Goal: Task Accomplishment & Management: Complete application form

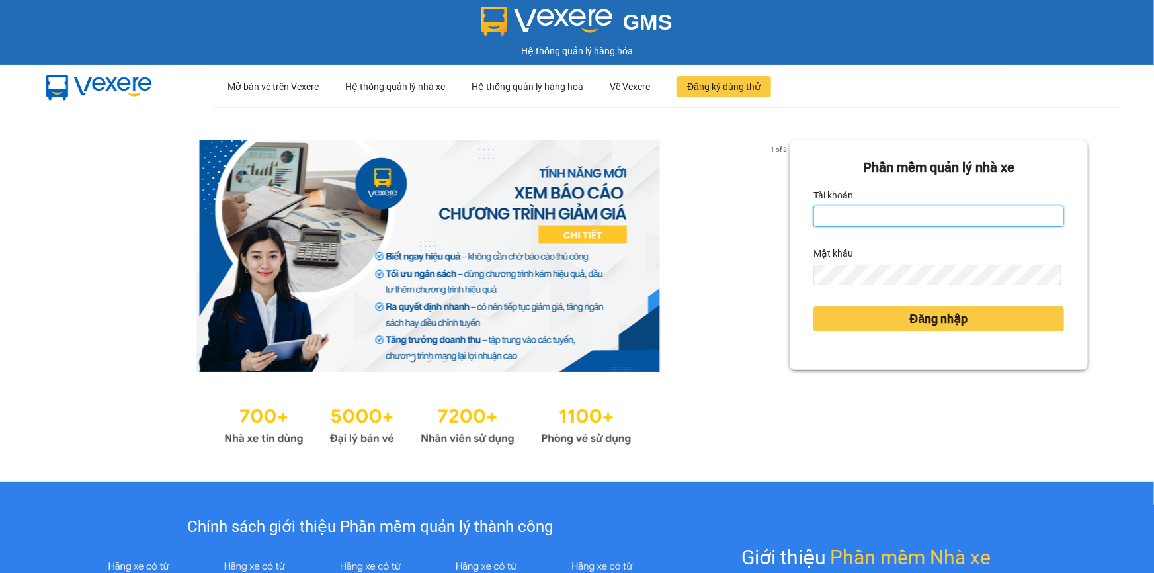
click at [901, 215] on input "Tài khoản" at bounding box center [939, 216] width 251 height 21
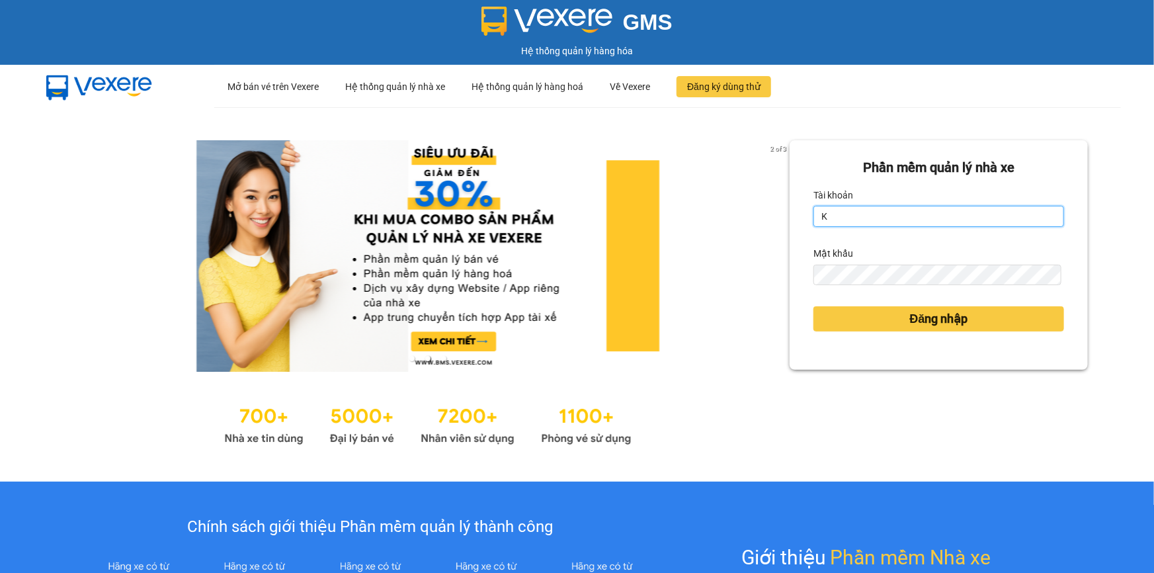
type input "khue123.quythao"
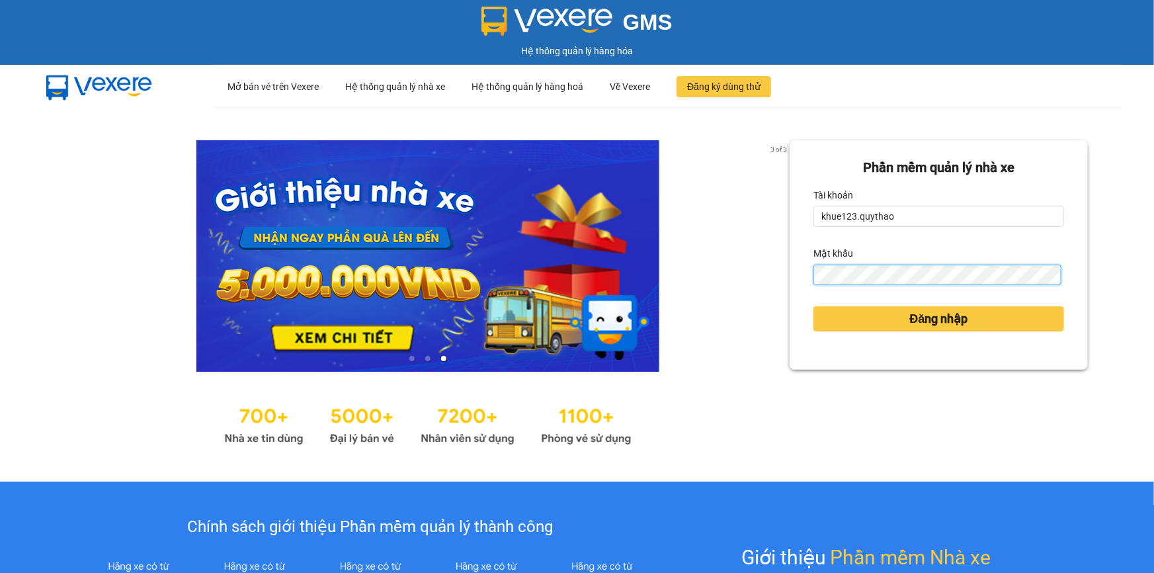
click at [814, 306] on button "Đăng nhập" at bounding box center [939, 318] width 251 height 25
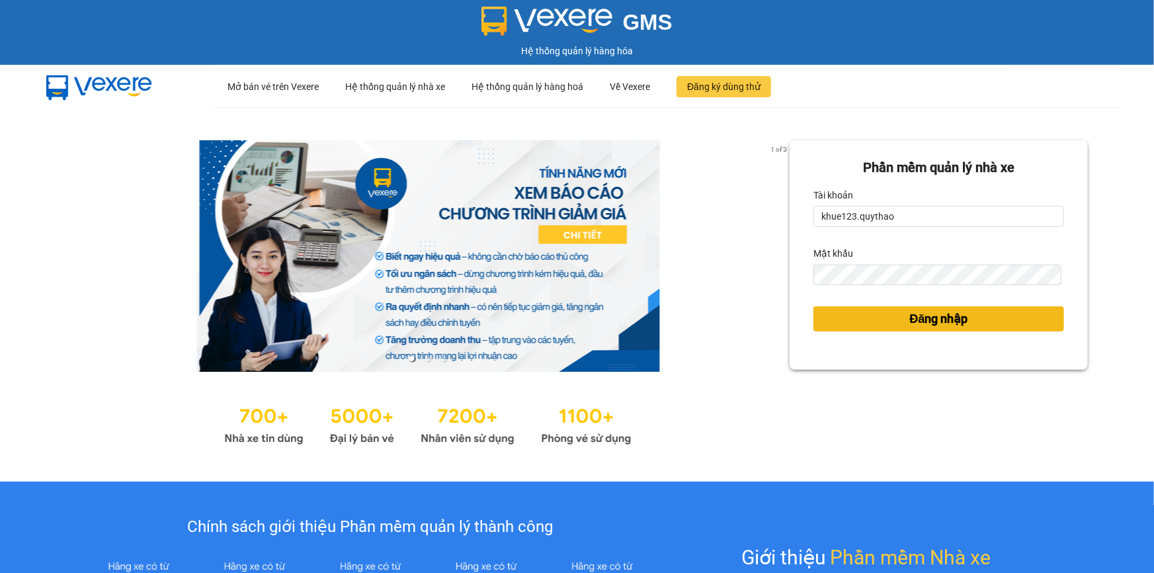
click at [913, 319] on span "Đăng nhập" at bounding box center [939, 319] width 58 height 19
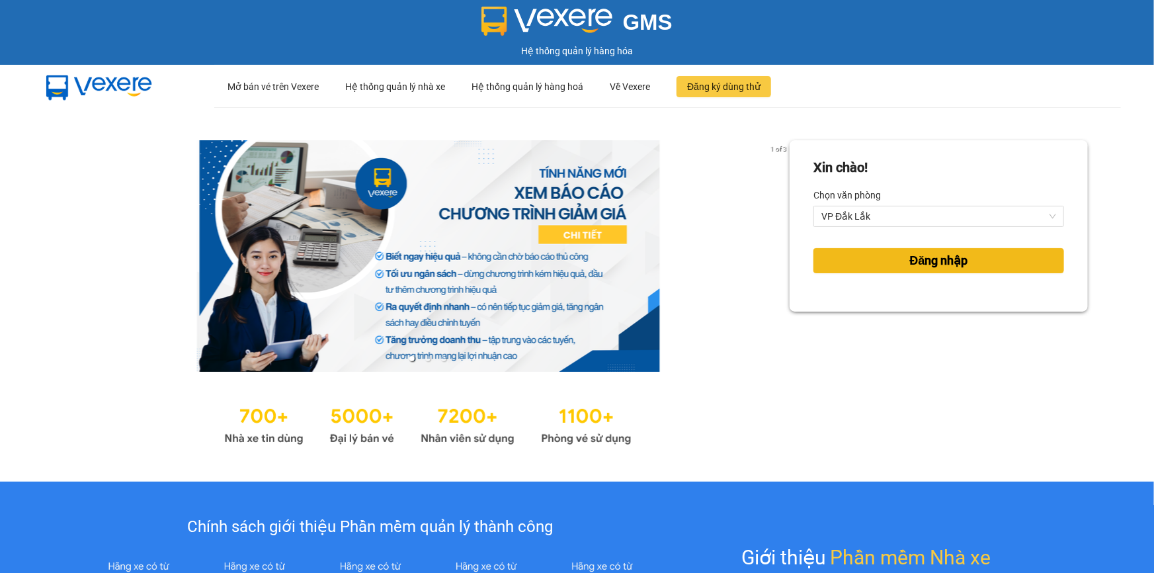
click at [877, 266] on button "Đăng nhập" at bounding box center [939, 260] width 251 height 25
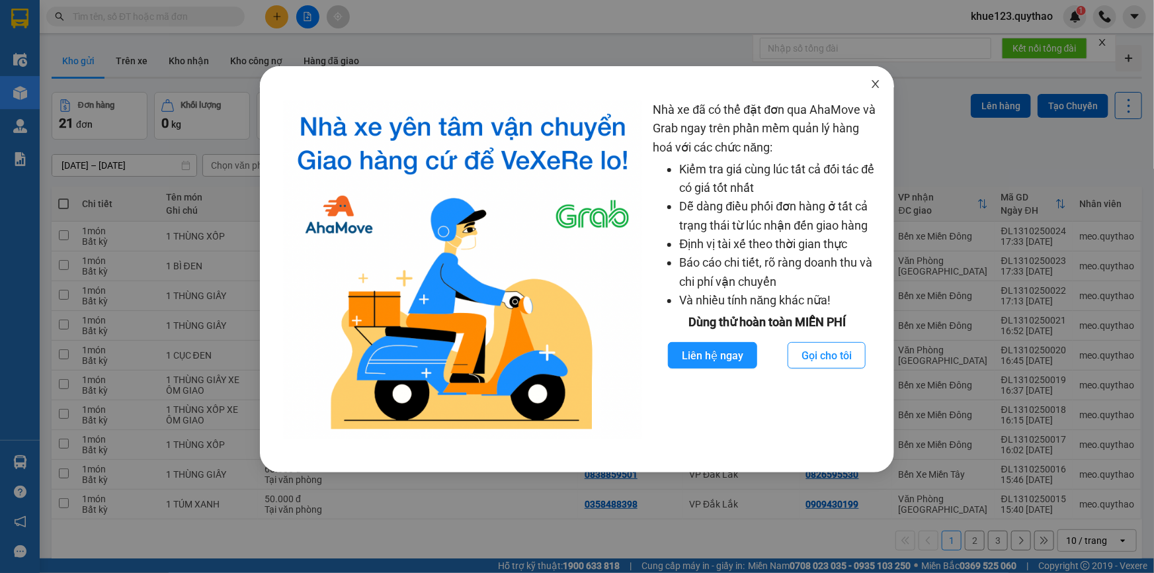
click at [880, 85] on icon "close" at bounding box center [876, 84] width 11 height 11
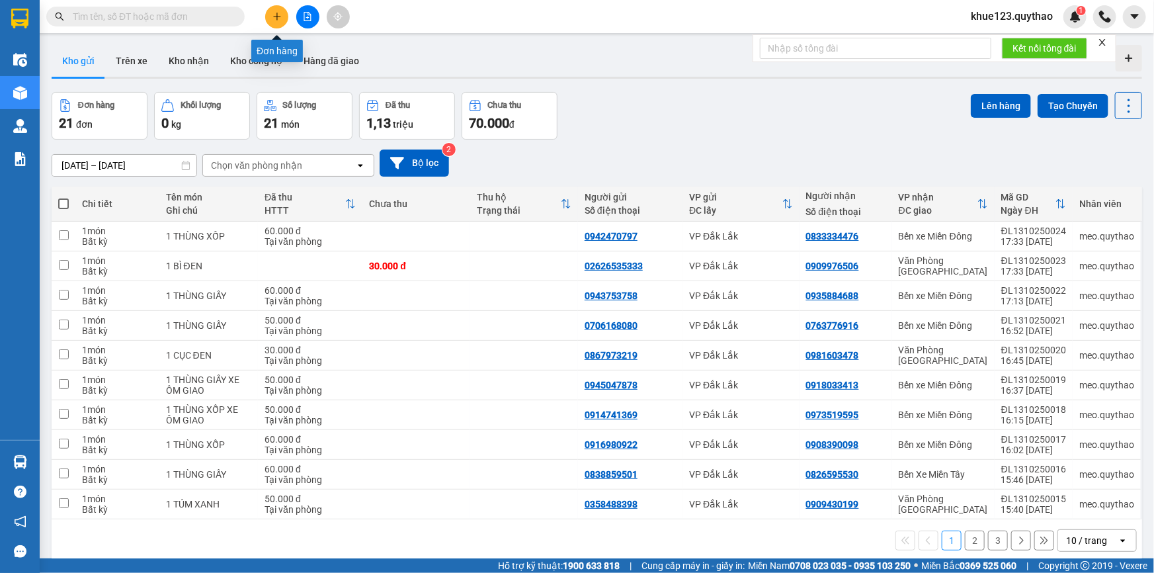
click at [279, 19] on icon "plus" at bounding box center [277, 16] width 9 height 9
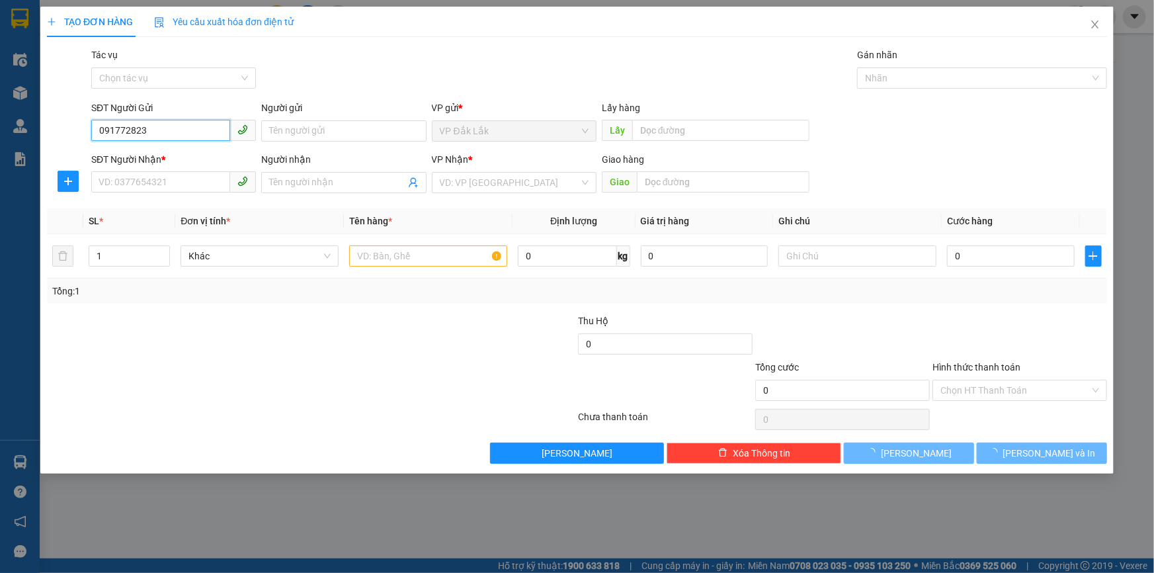
type input "0917728239"
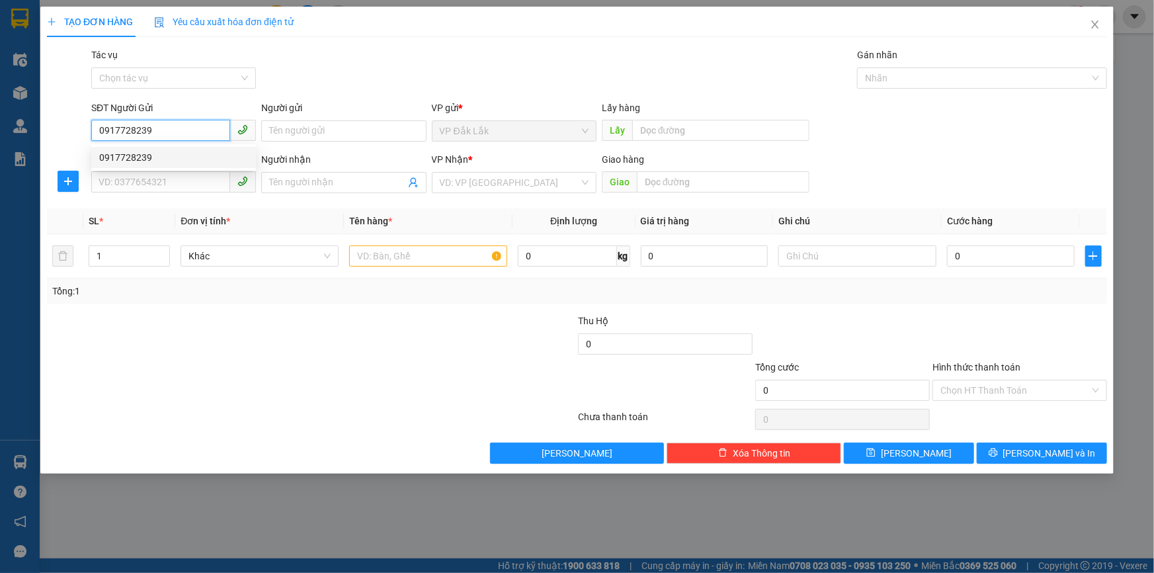
click at [170, 150] on div "0917728239" at bounding box center [173, 157] width 149 height 15
type input "0398483345"
type input "CẦU ÔNG BỐ"
type input "0917728239"
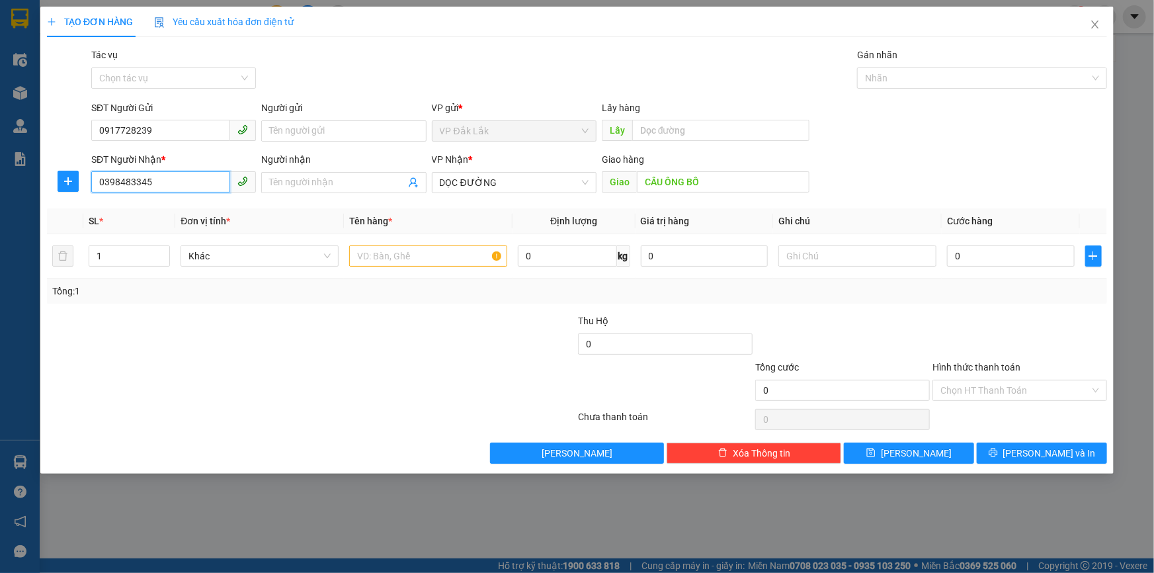
drag, startPoint x: 165, startPoint y: 177, endPoint x: 17, endPoint y: 134, distance: 154.3
click at [0, 139] on div "TẠO ĐƠN HÀNG Yêu cầu xuất hóa đơn điện tử Transit Pickup Surcharge Ids Transit …" at bounding box center [577, 286] width 1154 height 573
type input "0925485688"
click at [735, 187] on input "CẦU ÔNG BỐ" at bounding box center [723, 181] width 173 height 21
type input "v"
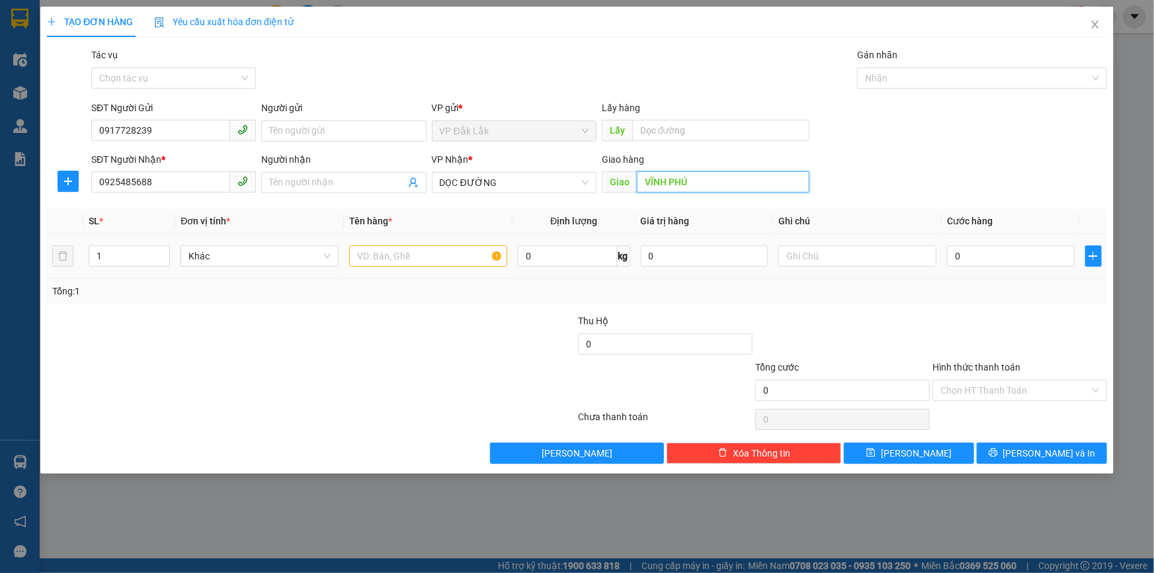
type input "VĨNH PHÚ"
click at [404, 261] on input "text" at bounding box center [428, 255] width 158 height 21
type input "1 HỘP"
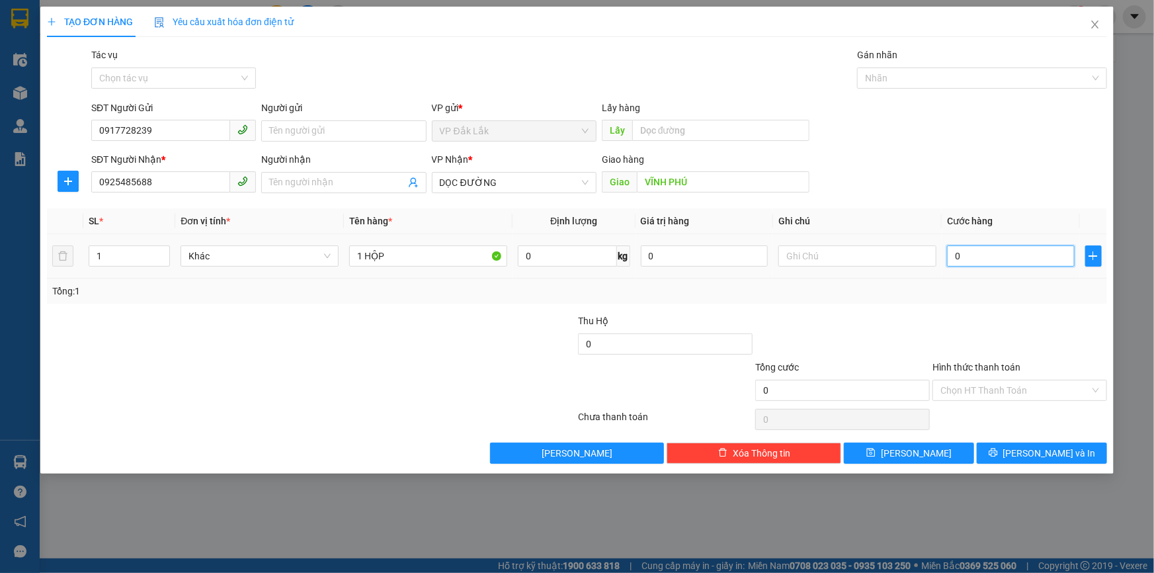
click at [1033, 264] on input "0" at bounding box center [1011, 255] width 128 height 21
type input "5"
type input "50"
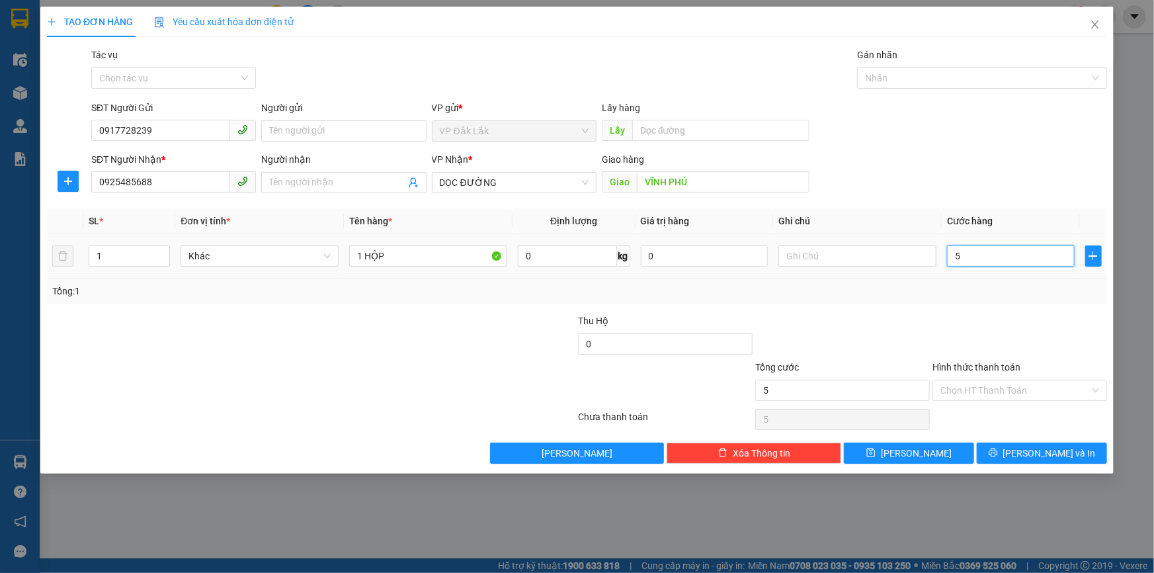
type input "50"
type input "500"
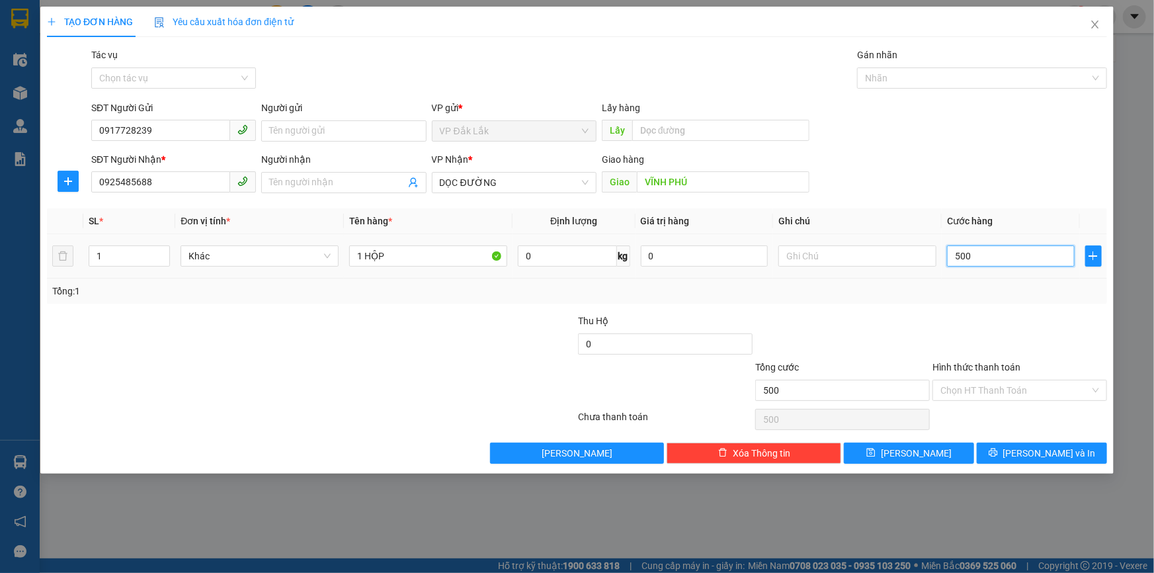
type input "5.000"
type input "50.000"
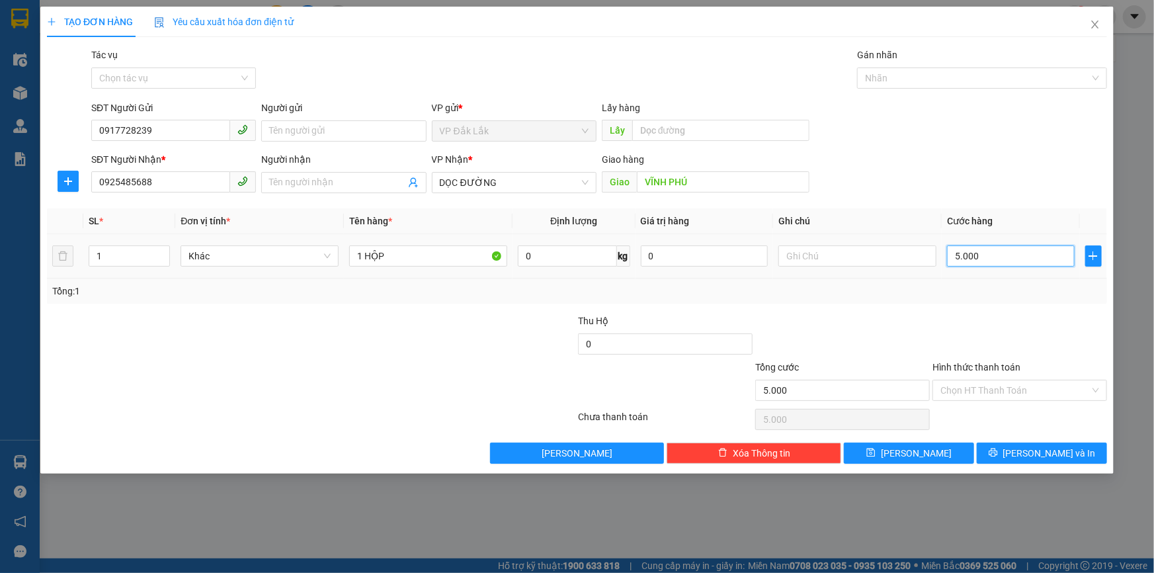
type input "50.000"
click at [1030, 386] on input "Hình thức thanh toán" at bounding box center [1015, 390] width 149 height 20
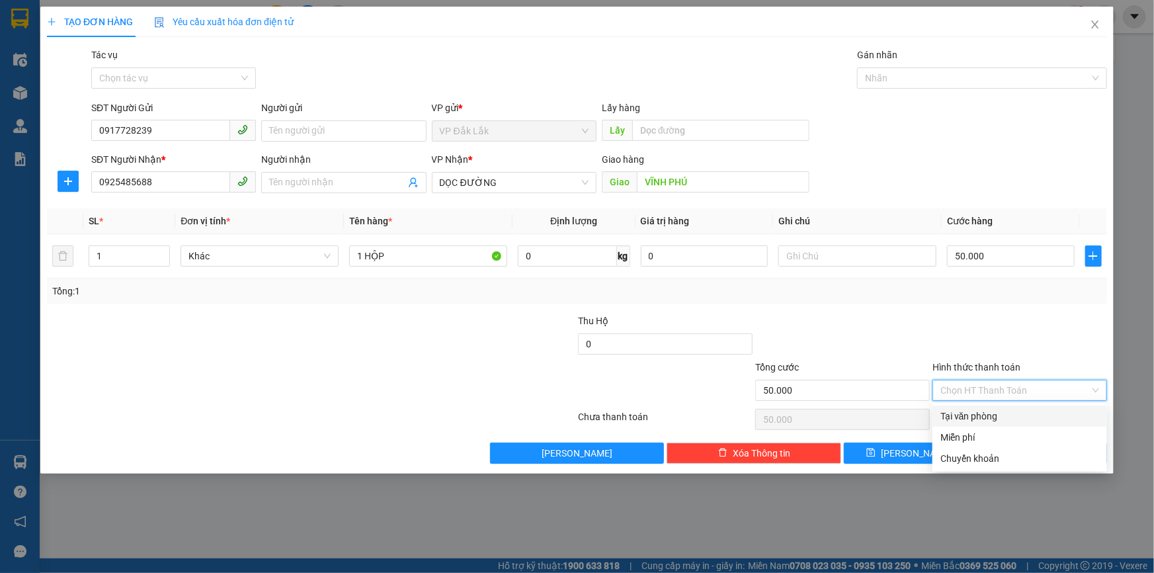
click at [968, 413] on div "Tại văn phòng" at bounding box center [1020, 416] width 159 height 15
type input "0"
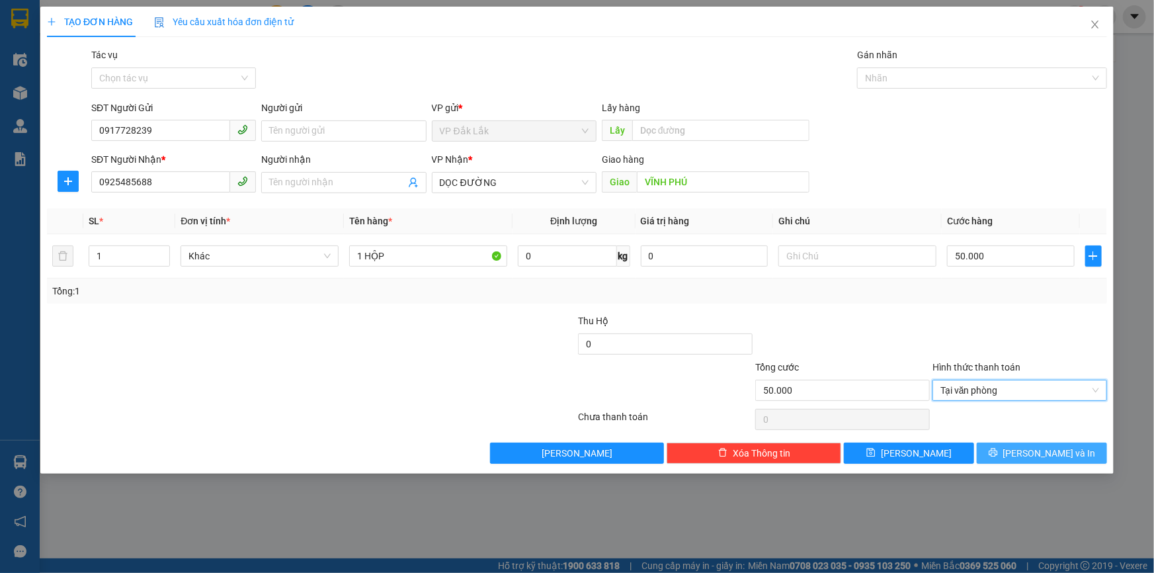
click at [1031, 460] on button "[PERSON_NAME] và In" at bounding box center [1042, 453] width 130 height 21
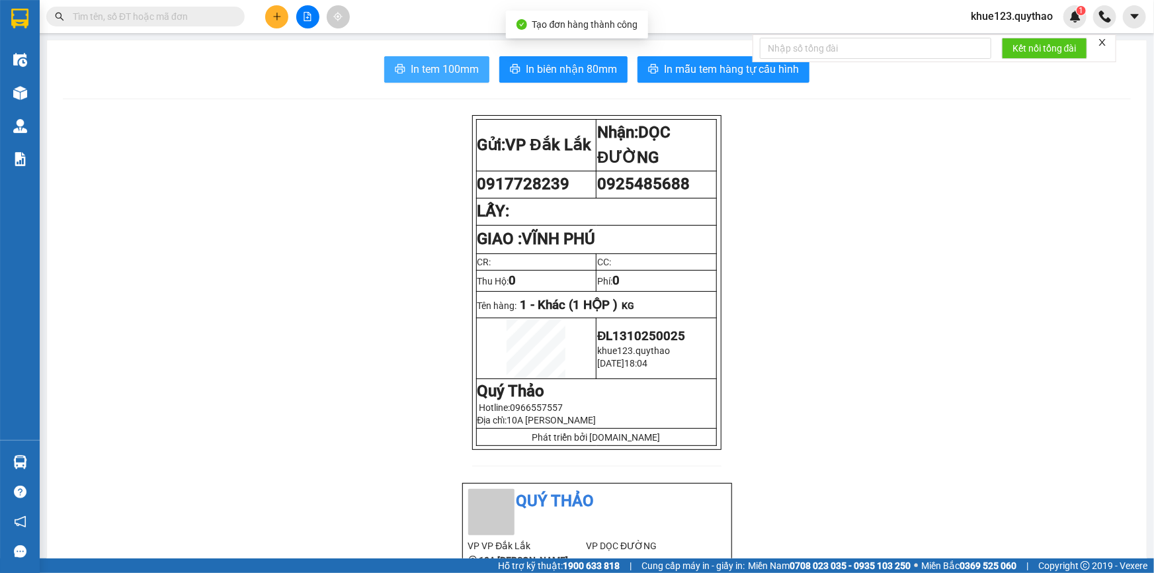
click at [450, 69] on span "In tem 100mm" at bounding box center [445, 69] width 68 height 17
